Goal: Find specific page/section: Find specific page/section

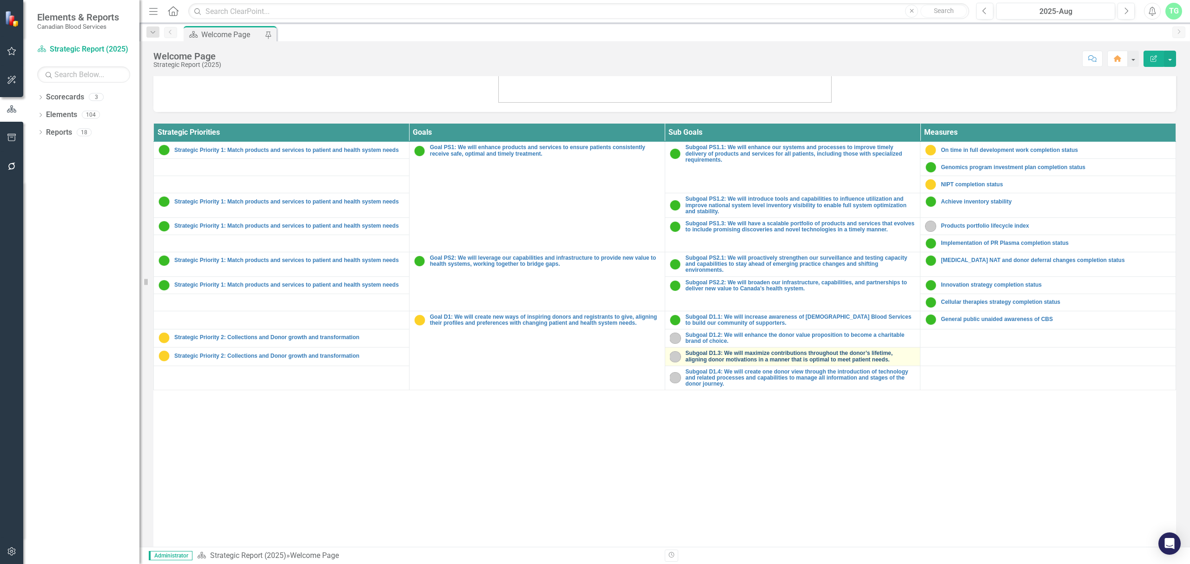
scroll to position [341, 0]
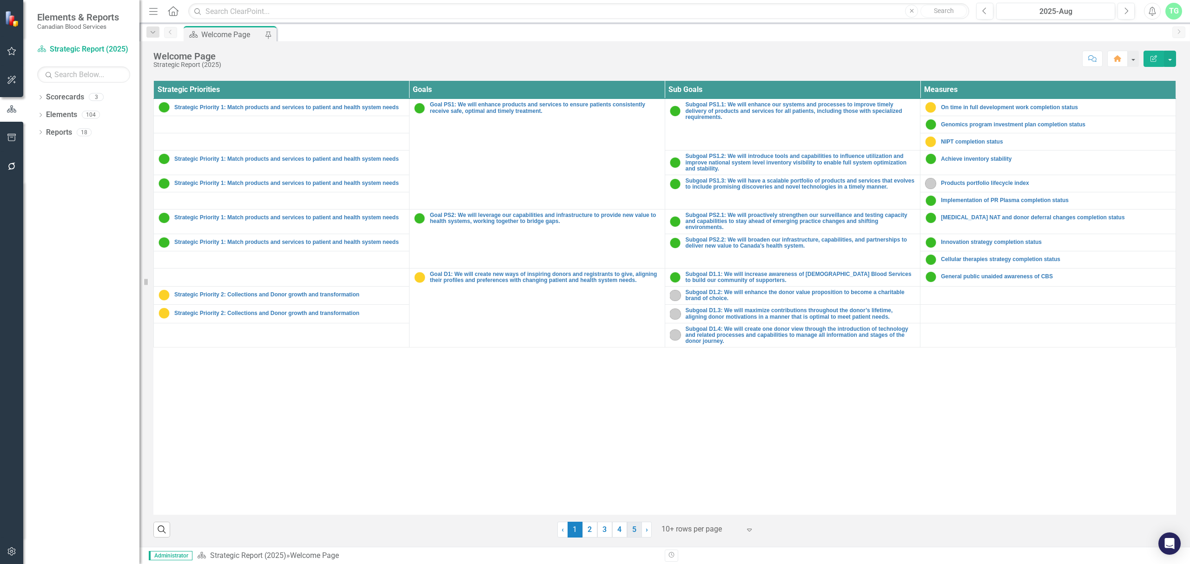
click at [630, 534] on link "5" at bounding box center [634, 530] width 15 height 16
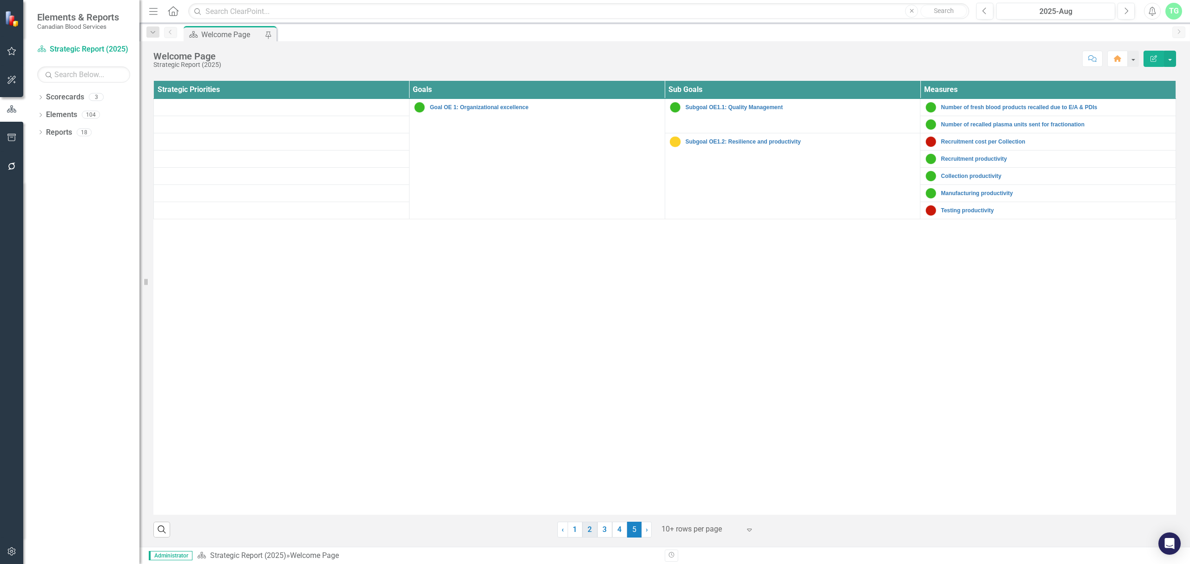
click at [588, 527] on link "2" at bounding box center [589, 530] width 15 height 16
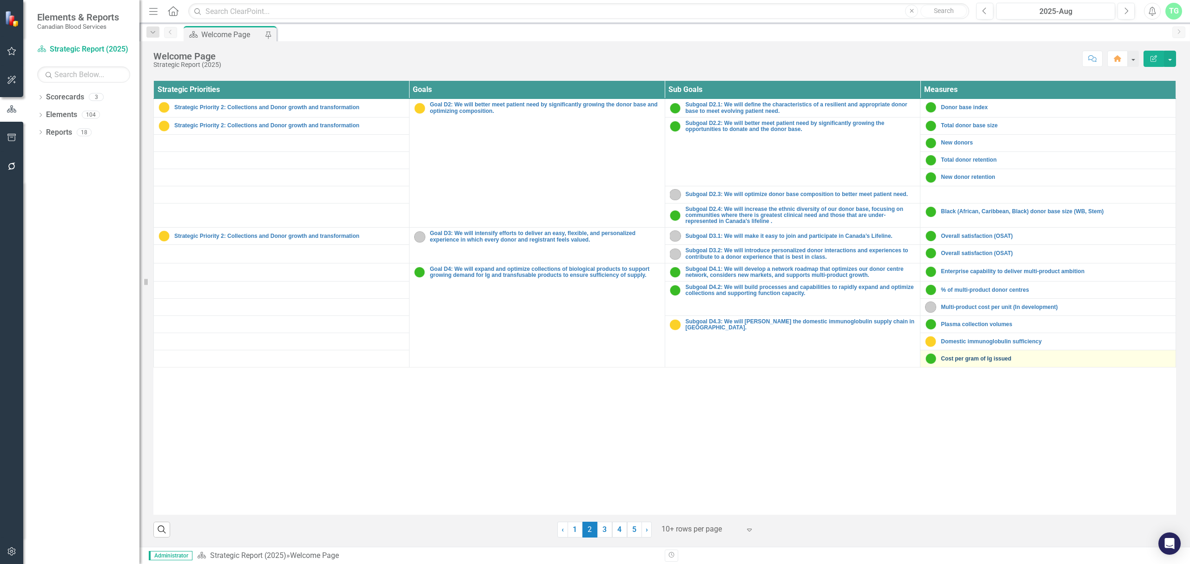
click at [982, 362] on link "Cost per gram of Ig issued" at bounding box center [1056, 359] width 230 height 6
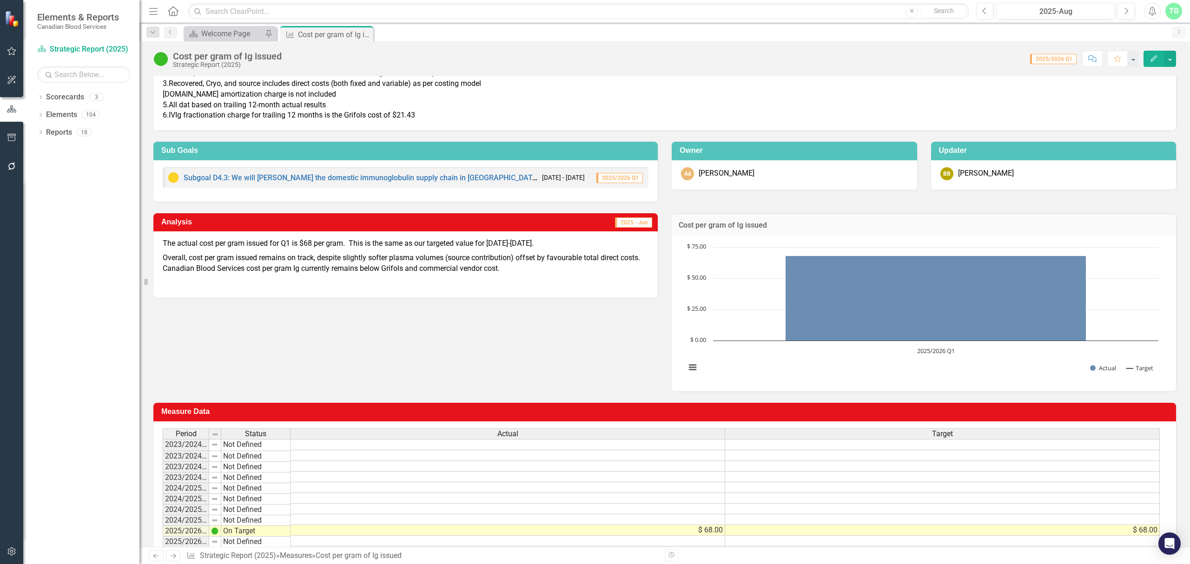
scroll to position [12, 0]
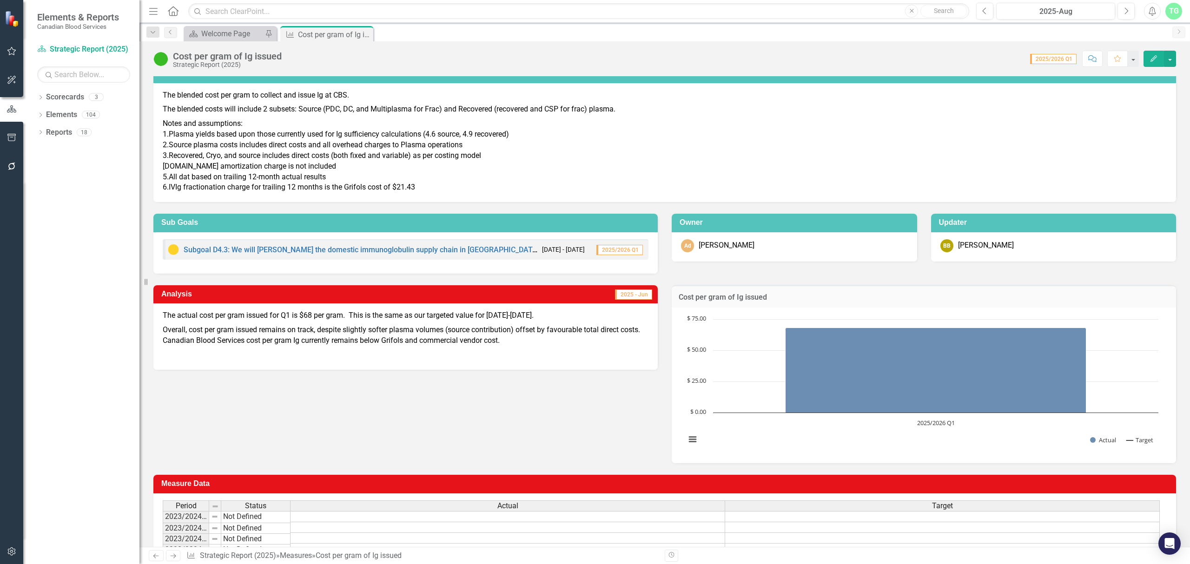
click at [541, 415] on div "Analysis 2025 - Jun The actual cost per gram issued for Q1 is $68 per gram. Thi…" at bounding box center [664, 369] width 1037 height 190
click at [363, 34] on icon "Close" at bounding box center [364, 34] width 9 height 7
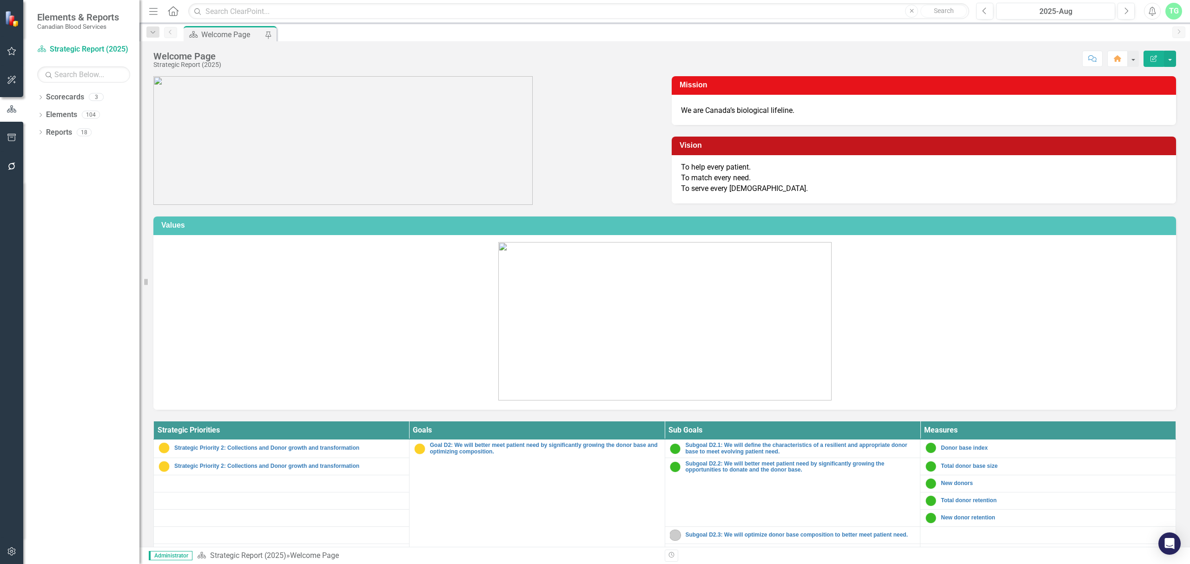
scroll to position [341, 0]
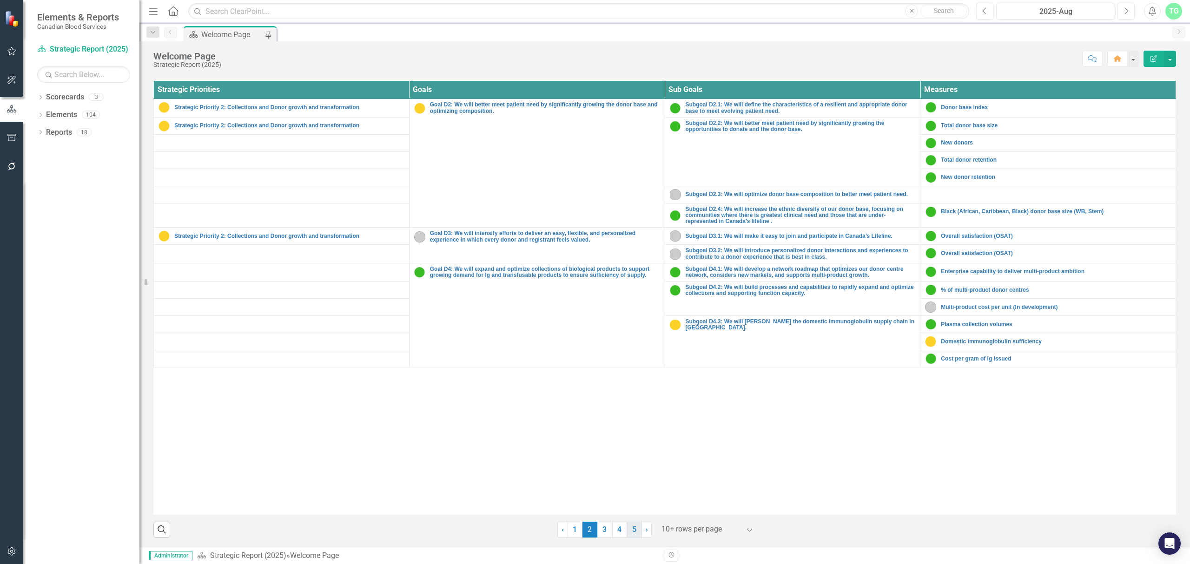
click at [636, 528] on link "5" at bounding box center [634, 530] width 15 height 16
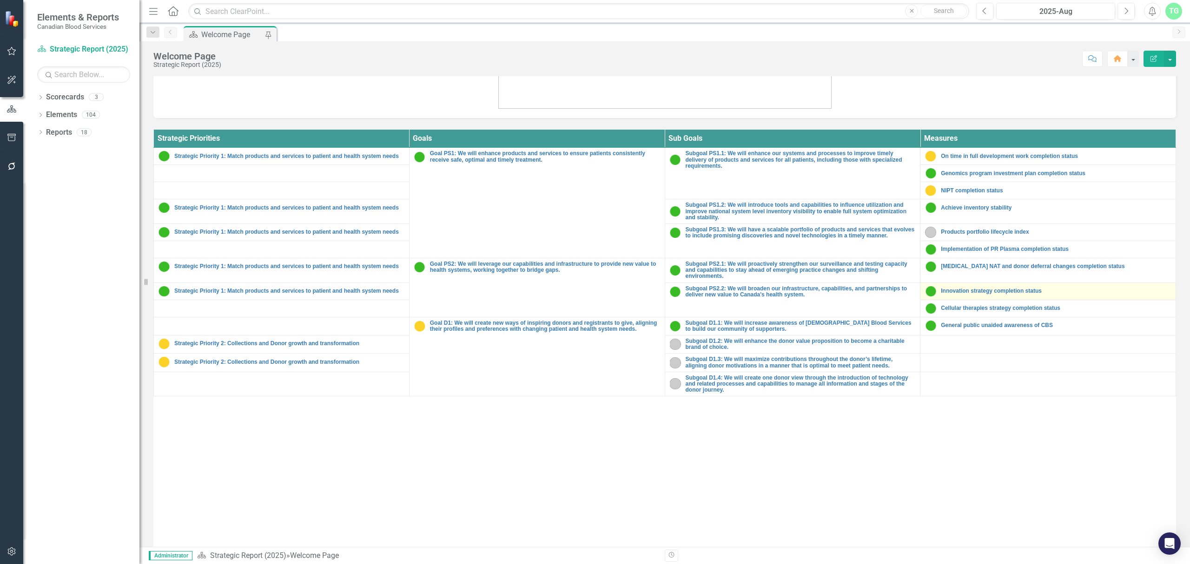
scroll to position [341, 0]
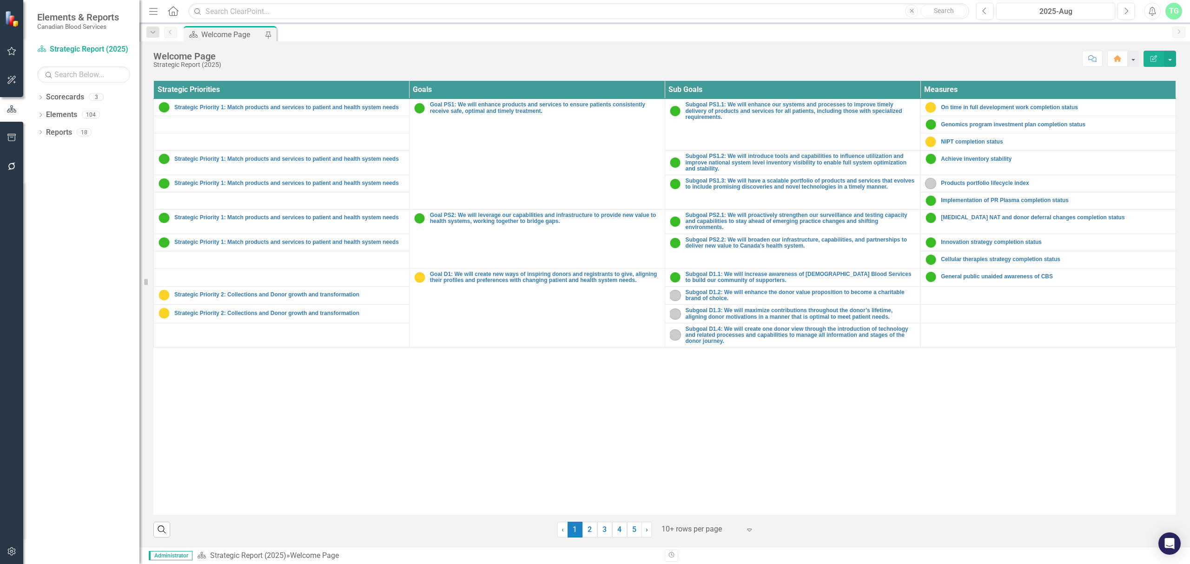
click at [682, 533] on div at bounding box center [700, 529] width 79 height 13
click at [694, 517] on div "Display All Rows" at bounding box center [706, 513] width 87 height 11
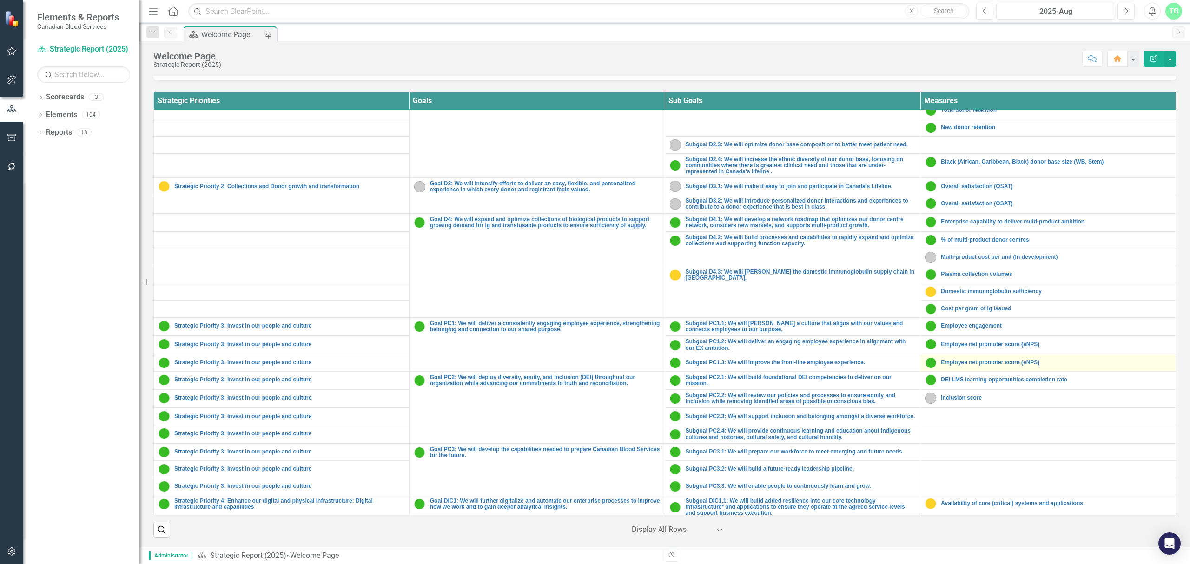
scroll to position [558, 0]
